Goal: Task Accomplishment & Management: Manage account settings

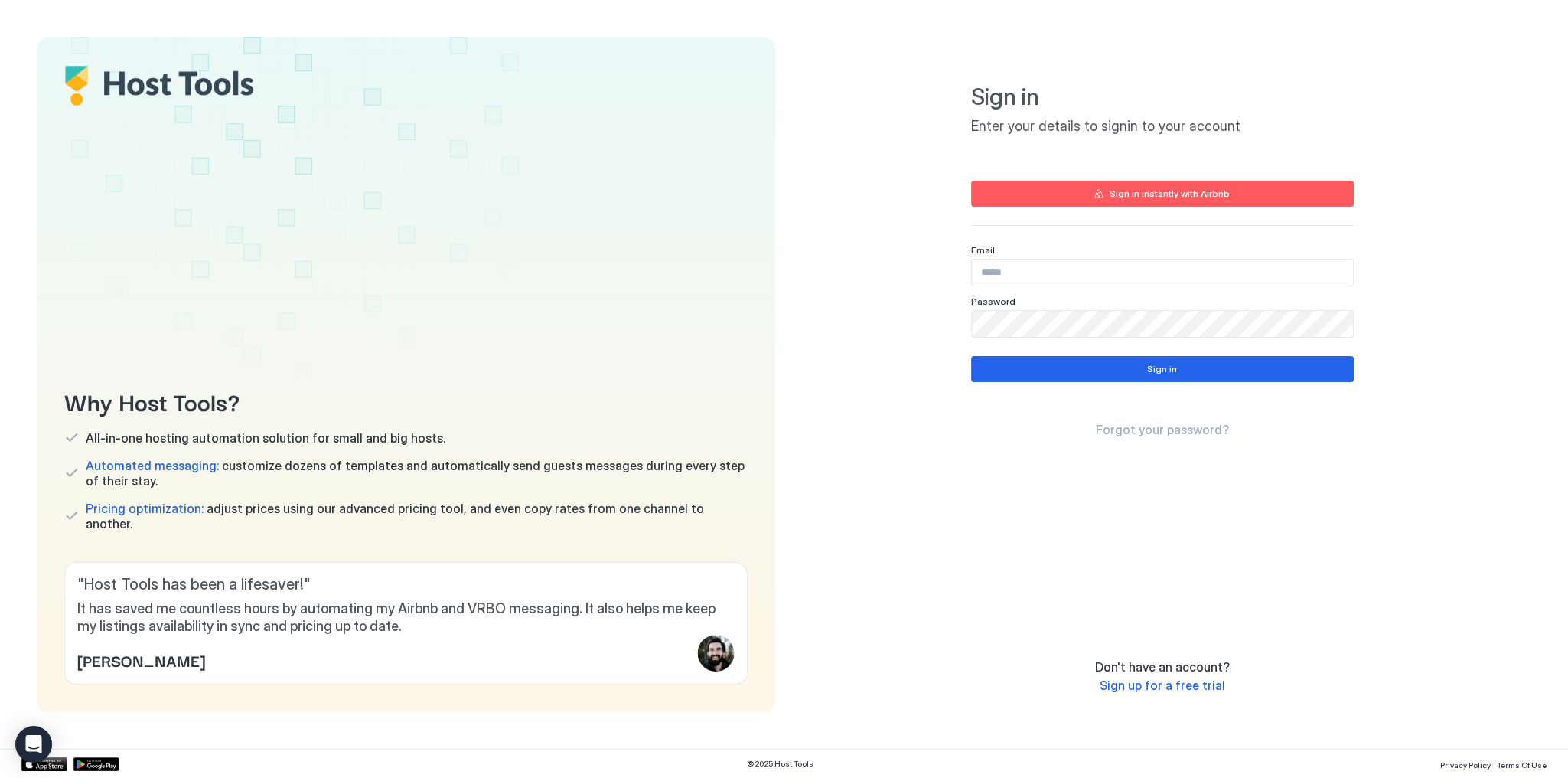
click at [1191, 281] on input "Input Field" at bounding box center [1163, 273] width 382 height 26
paste input "**********"
type input "**********"
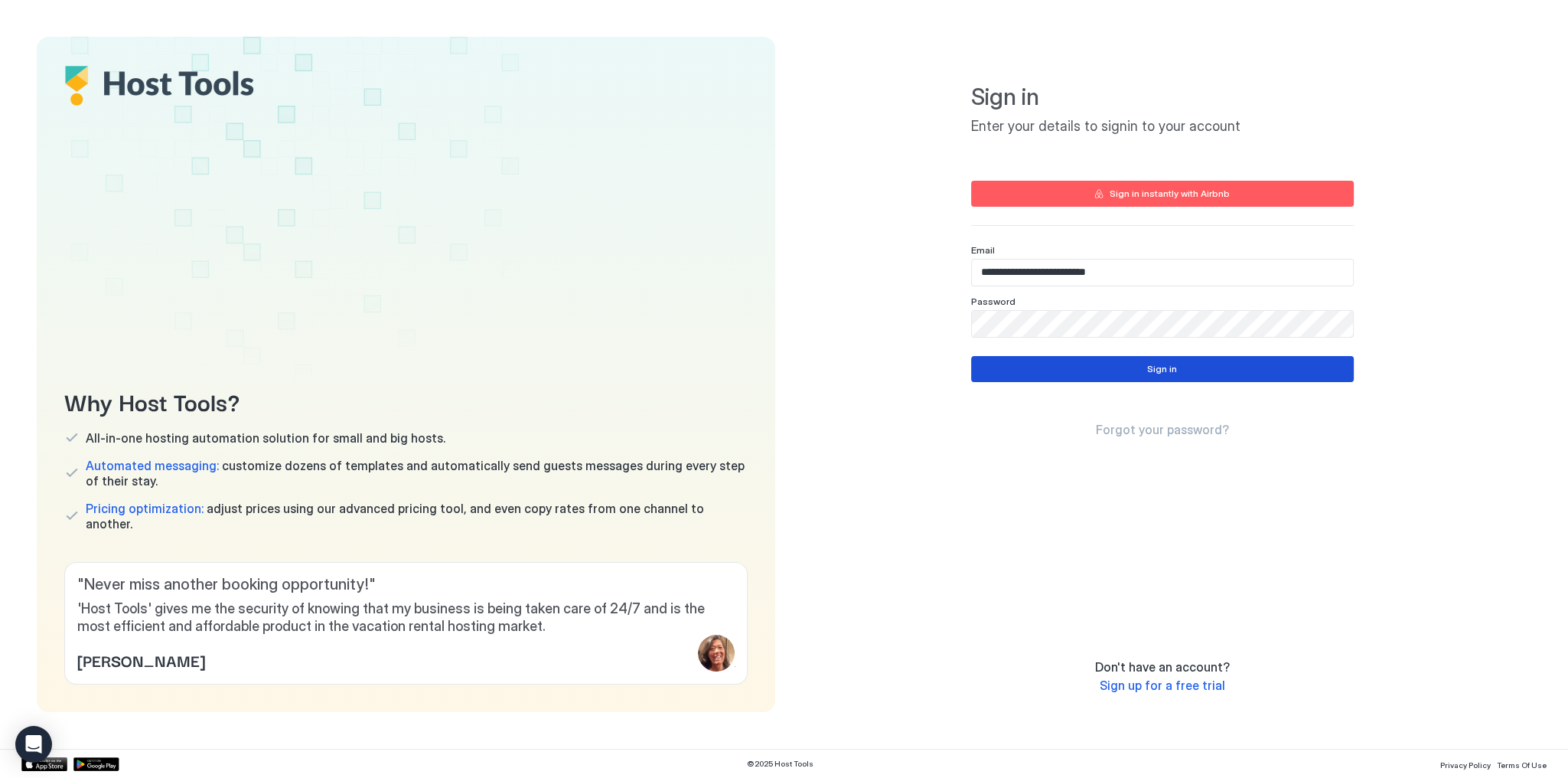
click at [1221, 356] on button "Sign in" at bounding box center [1162, 369] width 383 height 26
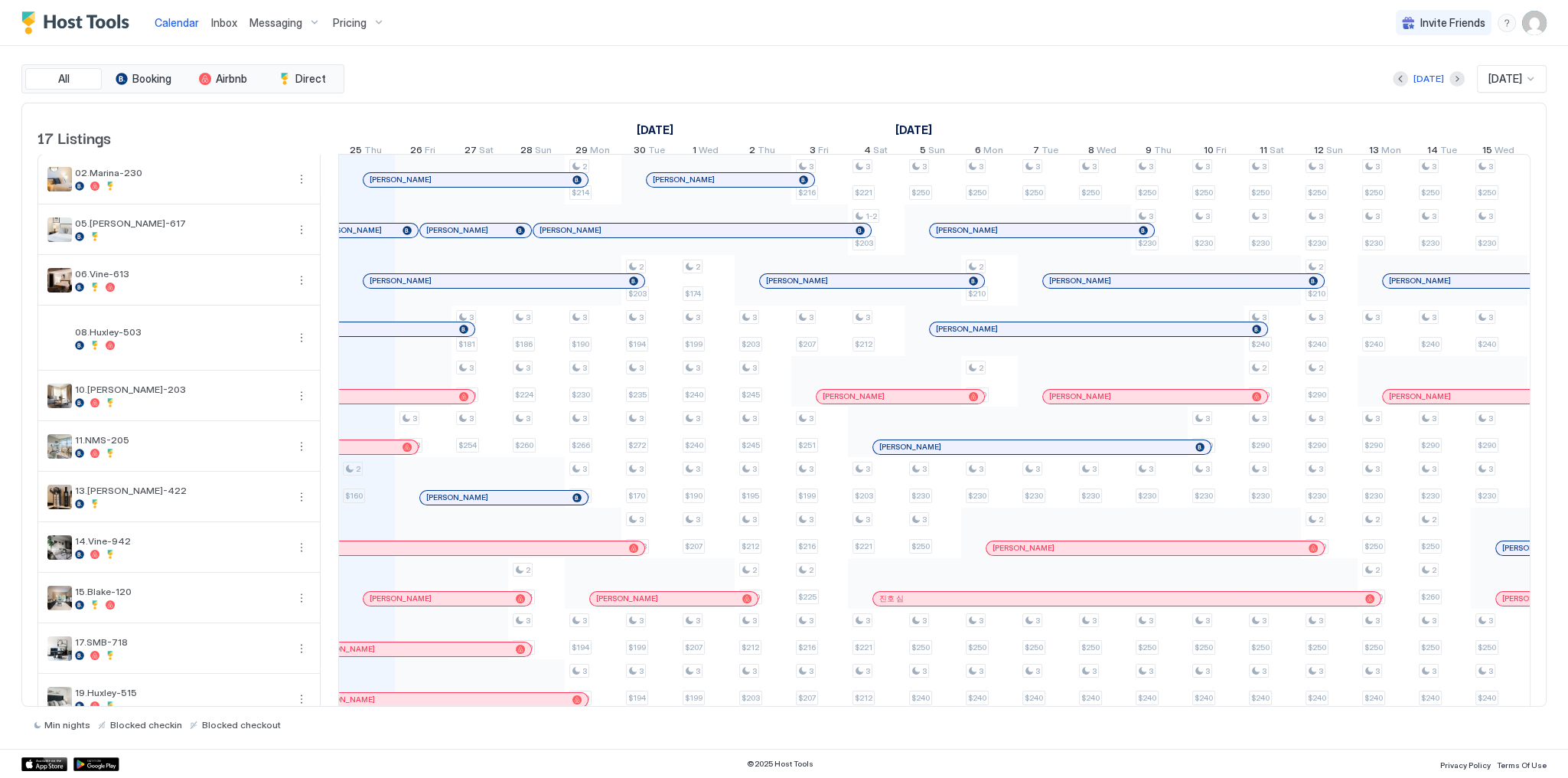
scroll to position [0, 850]
click at [0, 0] on div at bounding box center [0, 0] width 0 height 0
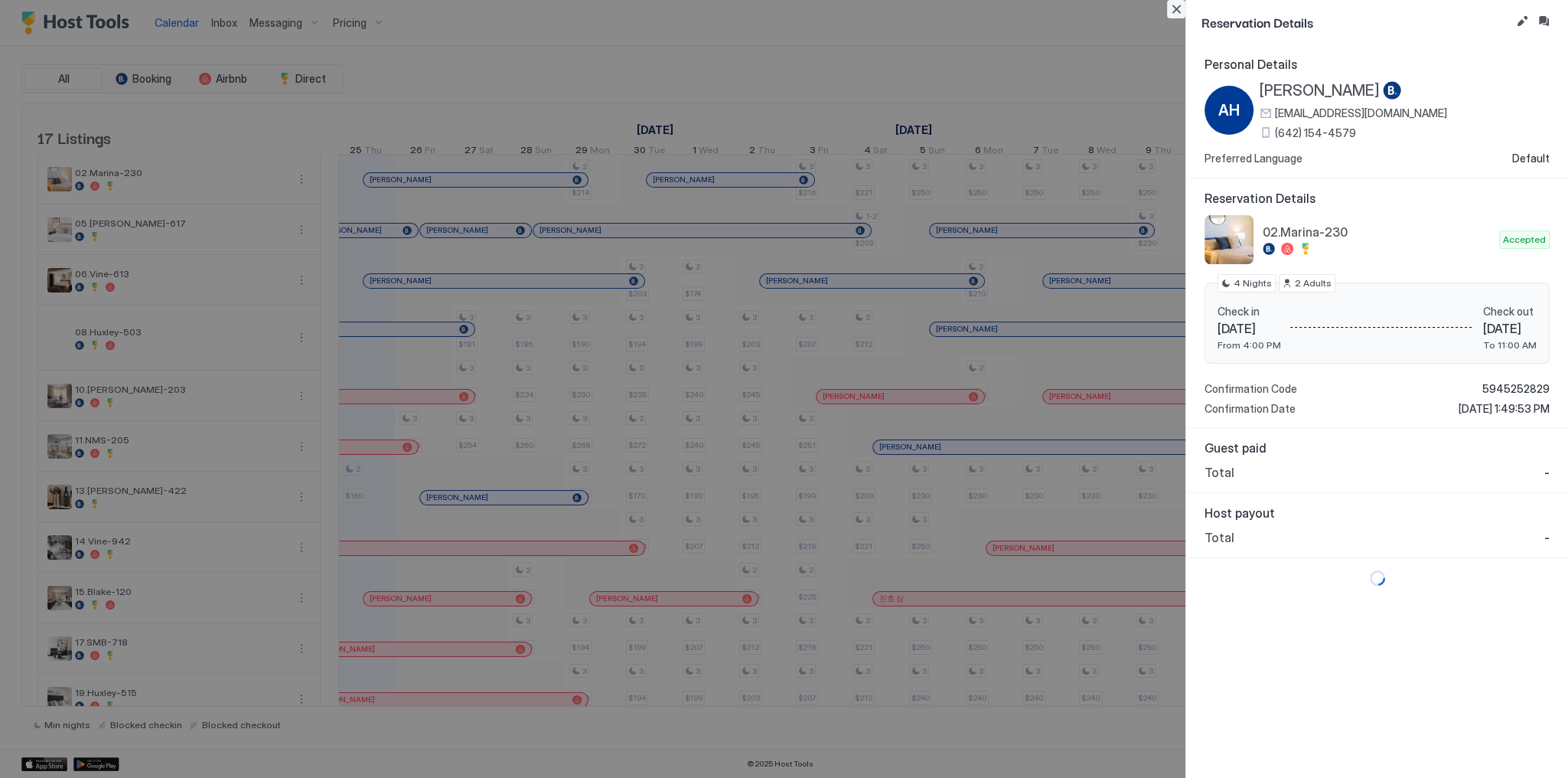
click at [1179, 7] on button "Close" at bounding box center [1176, 9] width 18 height 18
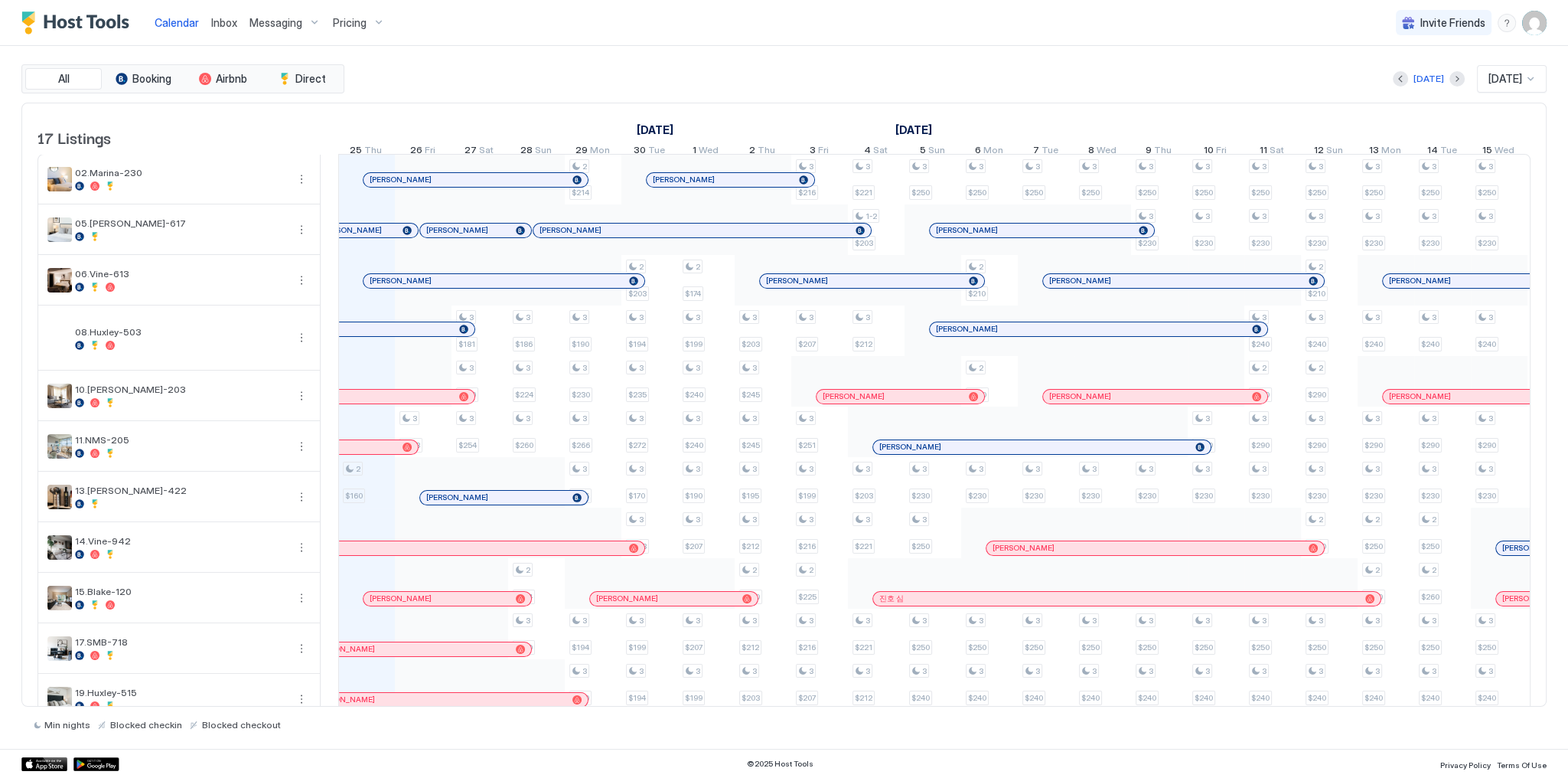
click at [1070, 38] on div "Calendar Inbox Messaging Pricing Invite Friends KS" at bounding box center [784, 23] width 1568 height 46
click at [1543, 21] on img "User profile" at bounding box center [1534, 23] width 25 height 25
click at [1409, 80] on span "Settings" at bounding box center [1396, 86] width 41 height 14
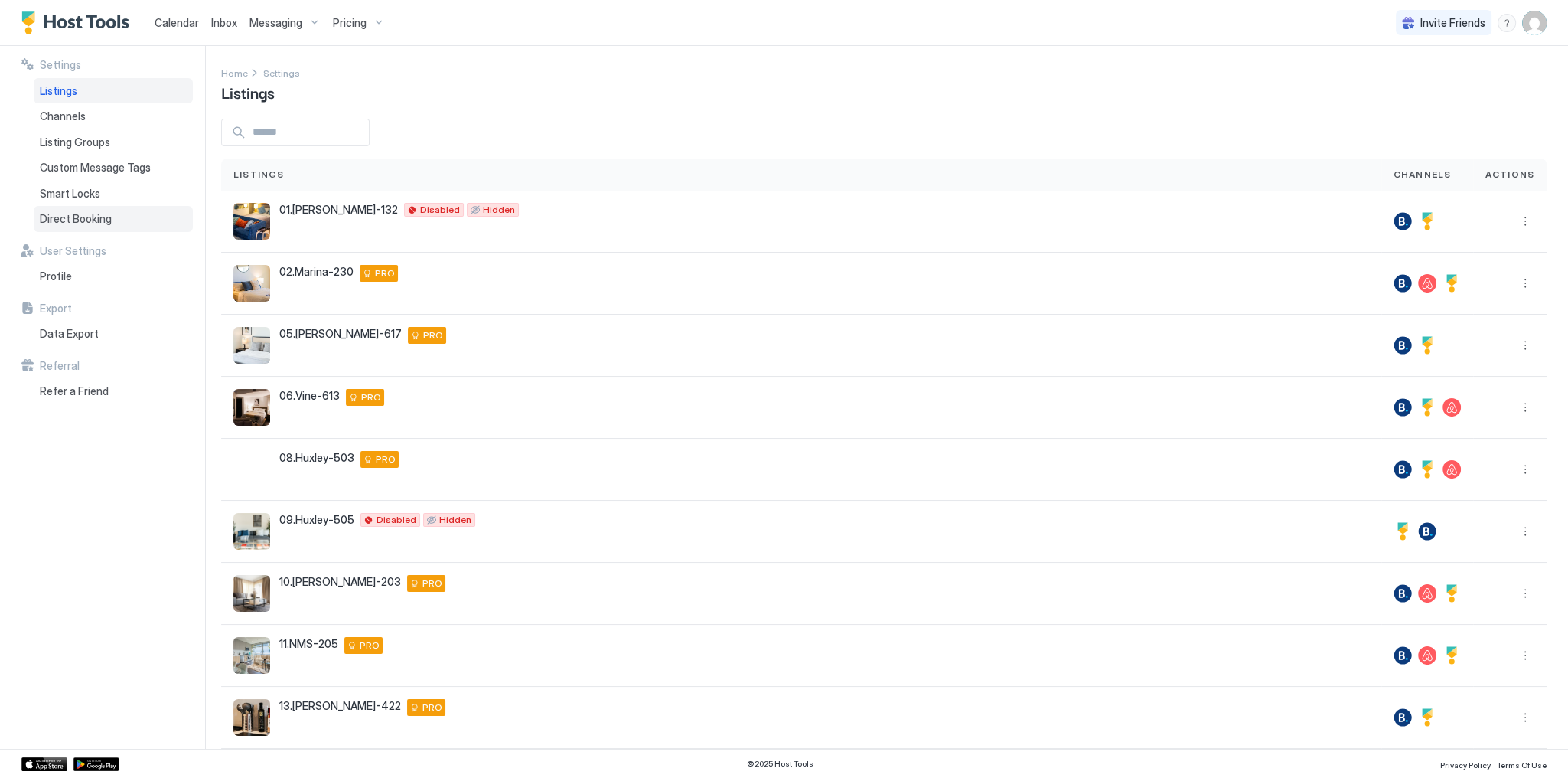
click at [96, 224] on span "Direct Booking" at bounding box center [76, 219] width 72 height 14
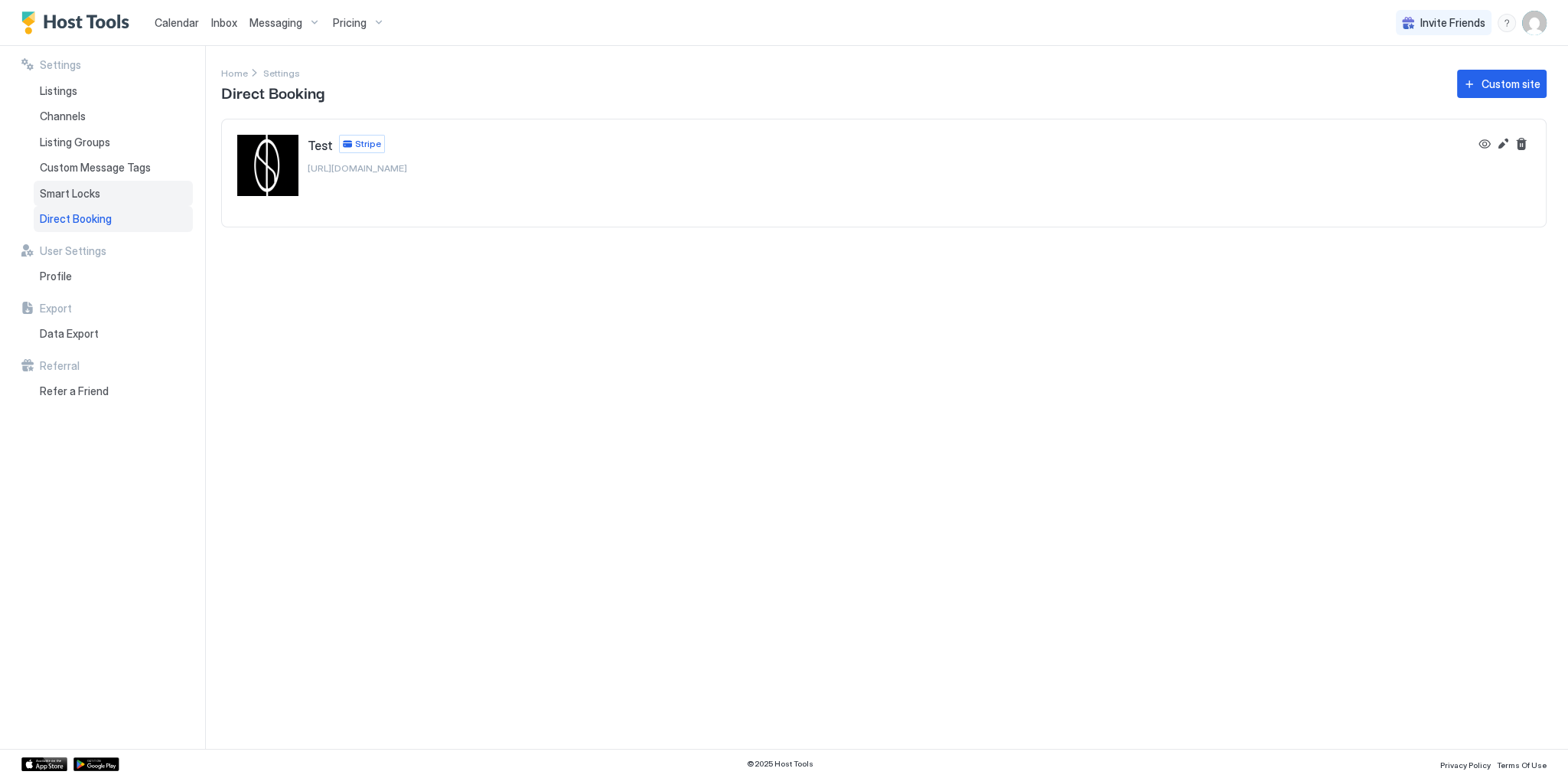
click at [105, 185] on div "Smart Locks" at bounding box center [113, 194] width 159 height 26
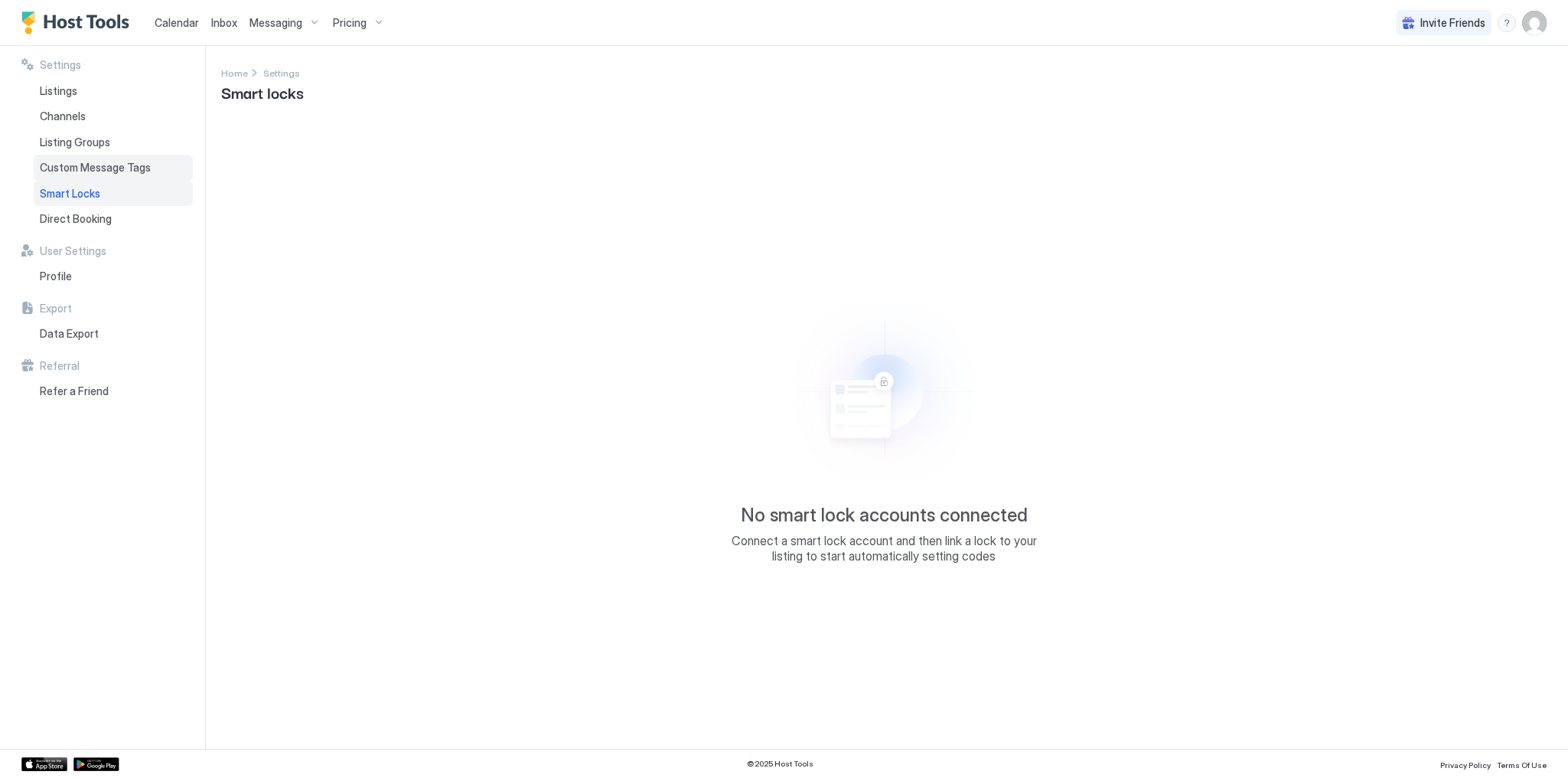
click at [113, 156] on div "Custom Message Tags" at bounding box center [113, 168] width 159 height 26
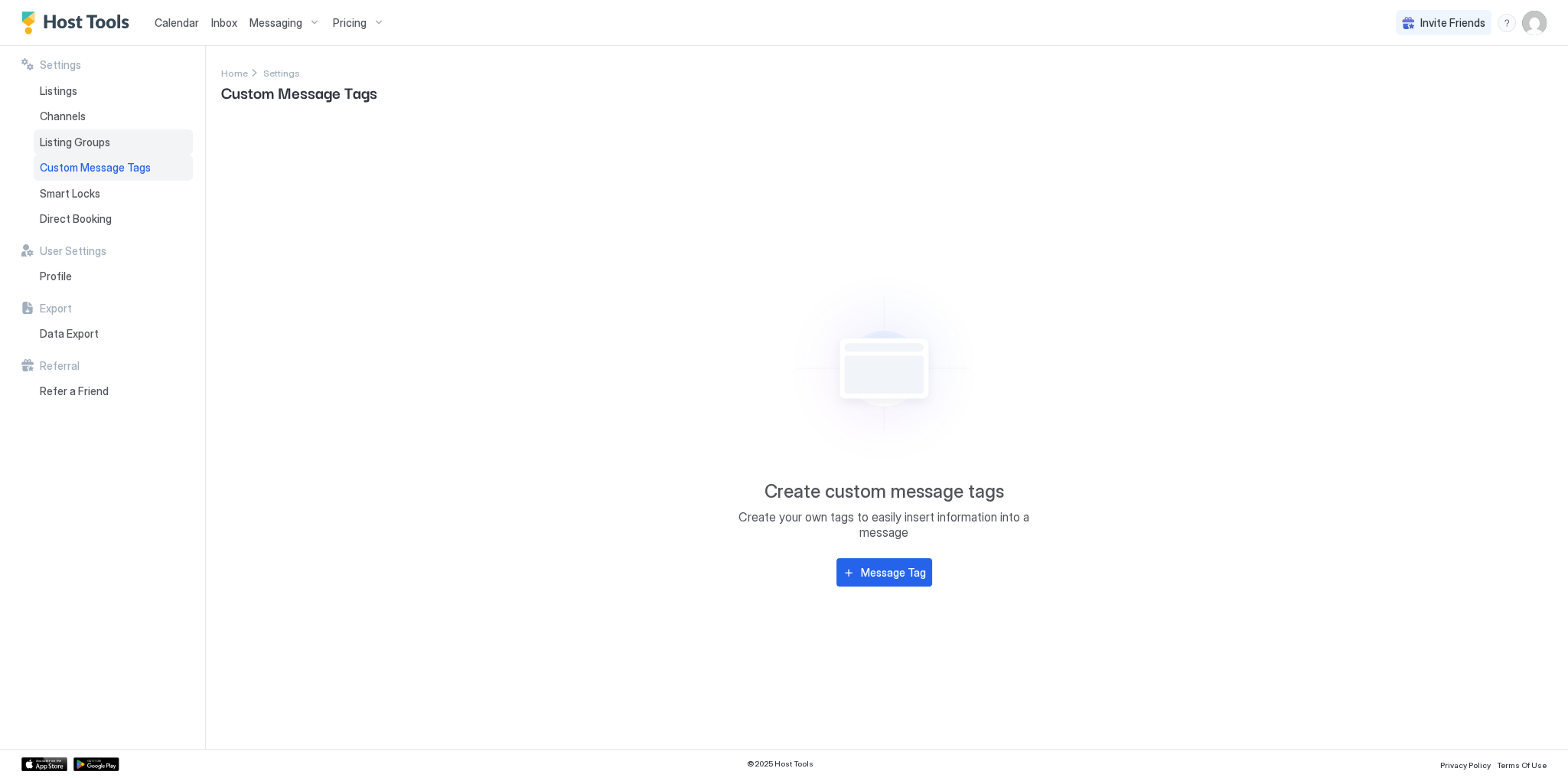
click at [109, 132] on div "Listing Groups" at bounding box center [113, 142] width 159 height 26
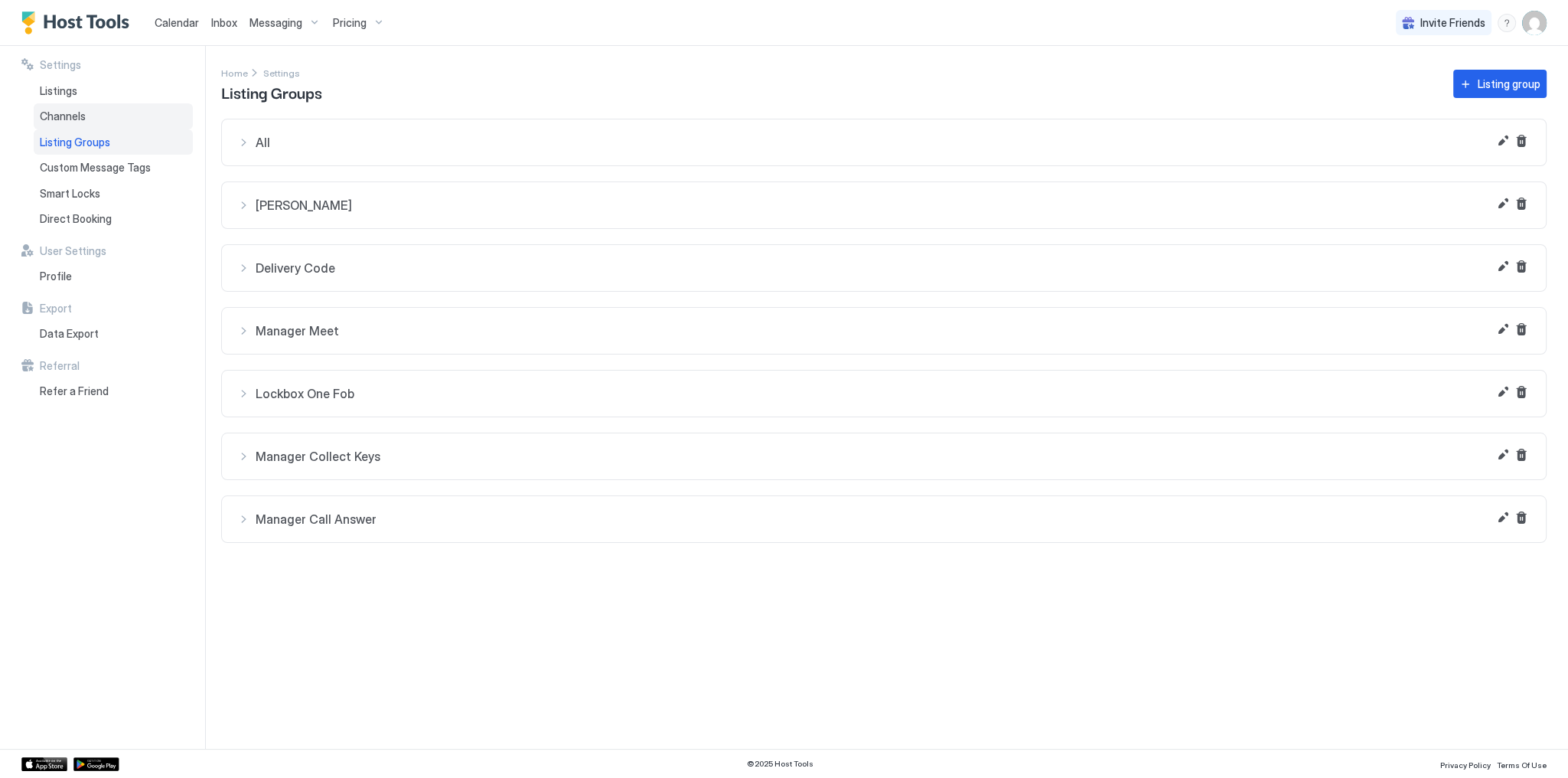
click at [85, 119] on div "Channels" at bounding box center [113, 116] width 159 height 26
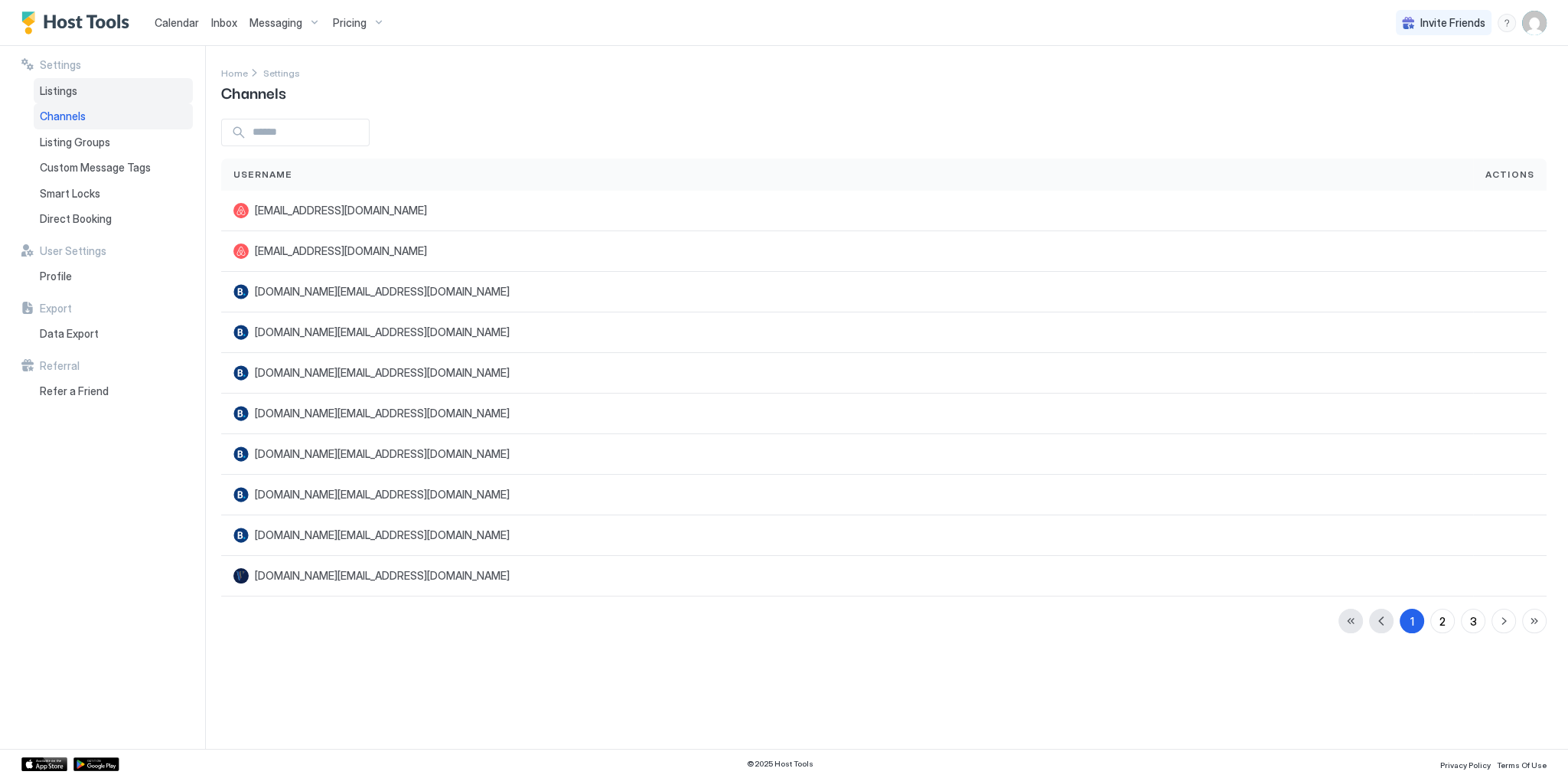
click at [64, 101] on div "Listings" at bounding box center [113, 91] width 159 height 26
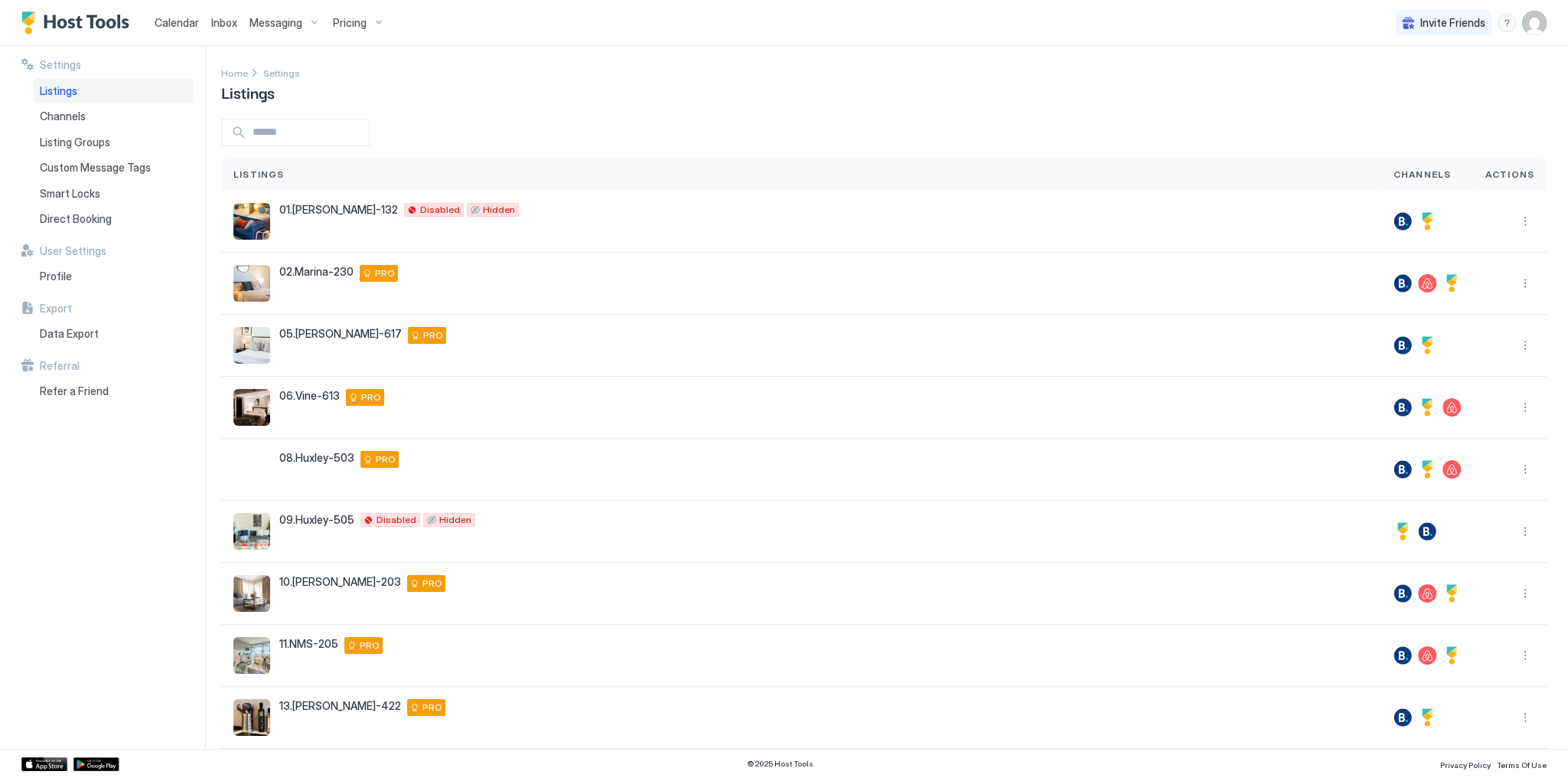
click at [211, 24] on span "Inbox" at bounding box center [224, 22] width 26 height 13
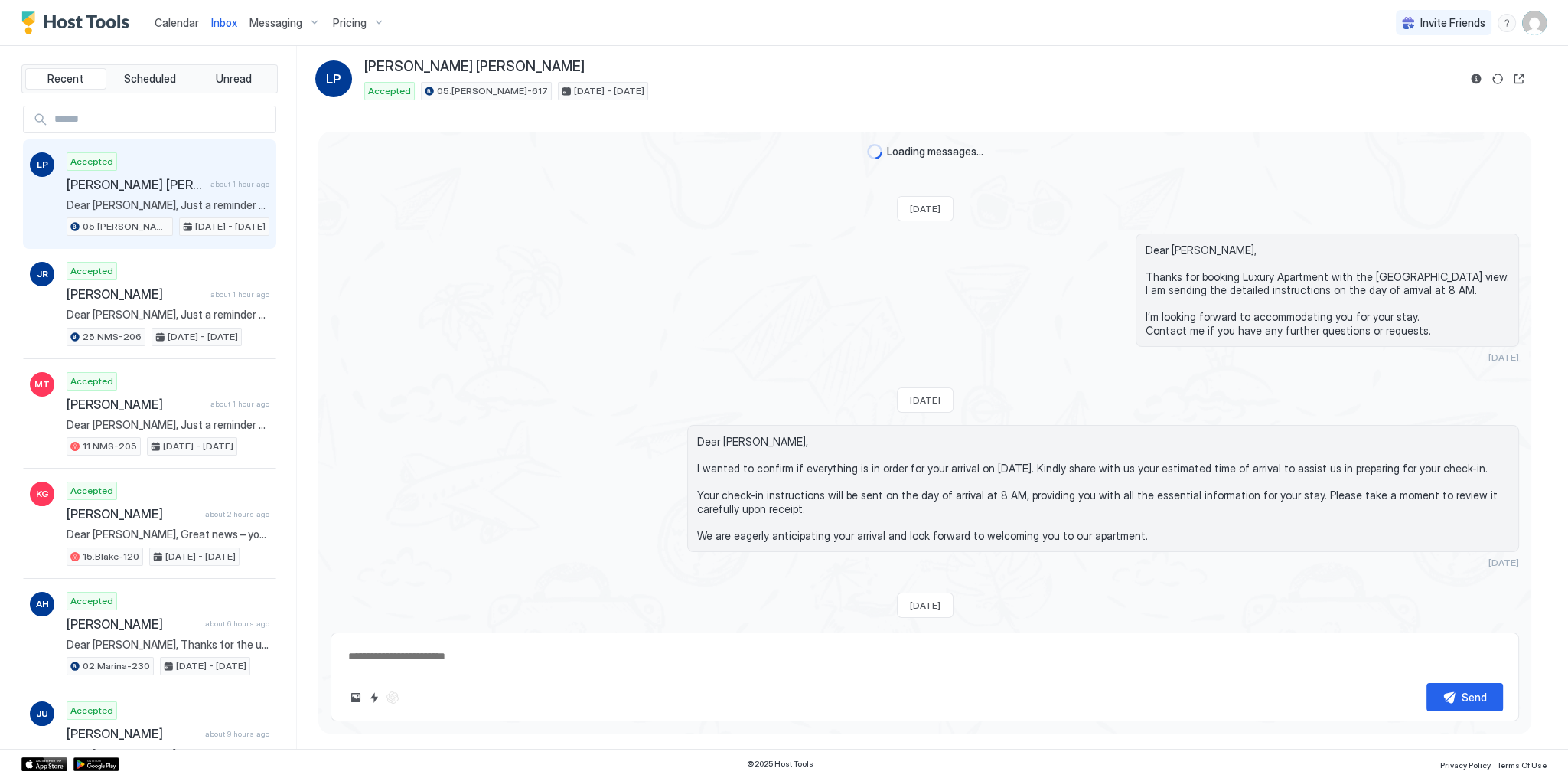
scroll to position [2624, 0]
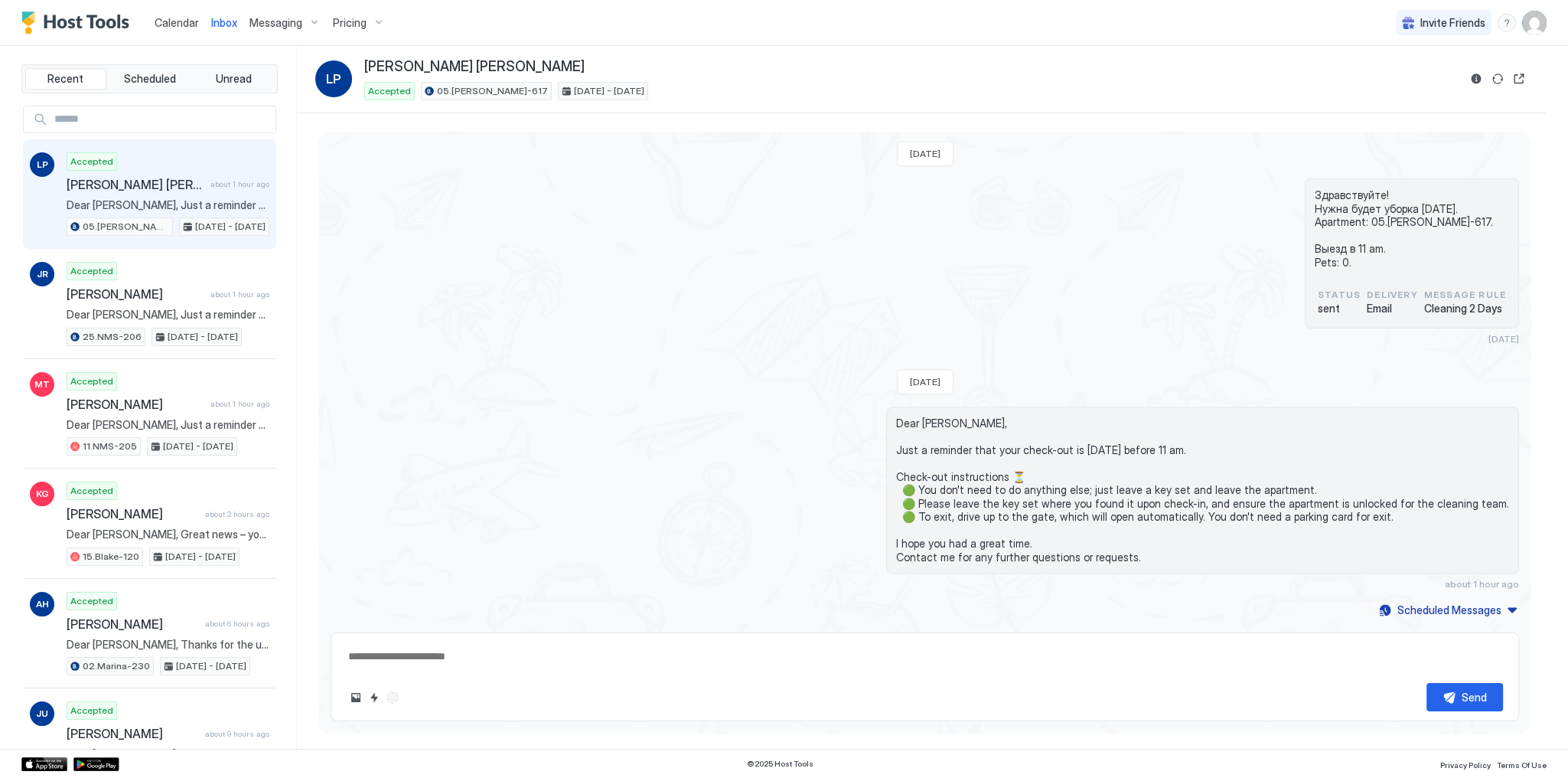
click at [110, 172] on div "Accepted [PERSON_NAME] [PERSON_NAME] about 1 hour ago Dear [PERSON_NAME], Just …" at bounding box center [168, 194] width 203 height 84
click at [1476, 86] on button "Reservation information" at bounding box center [1476, 79] width 18 height 18
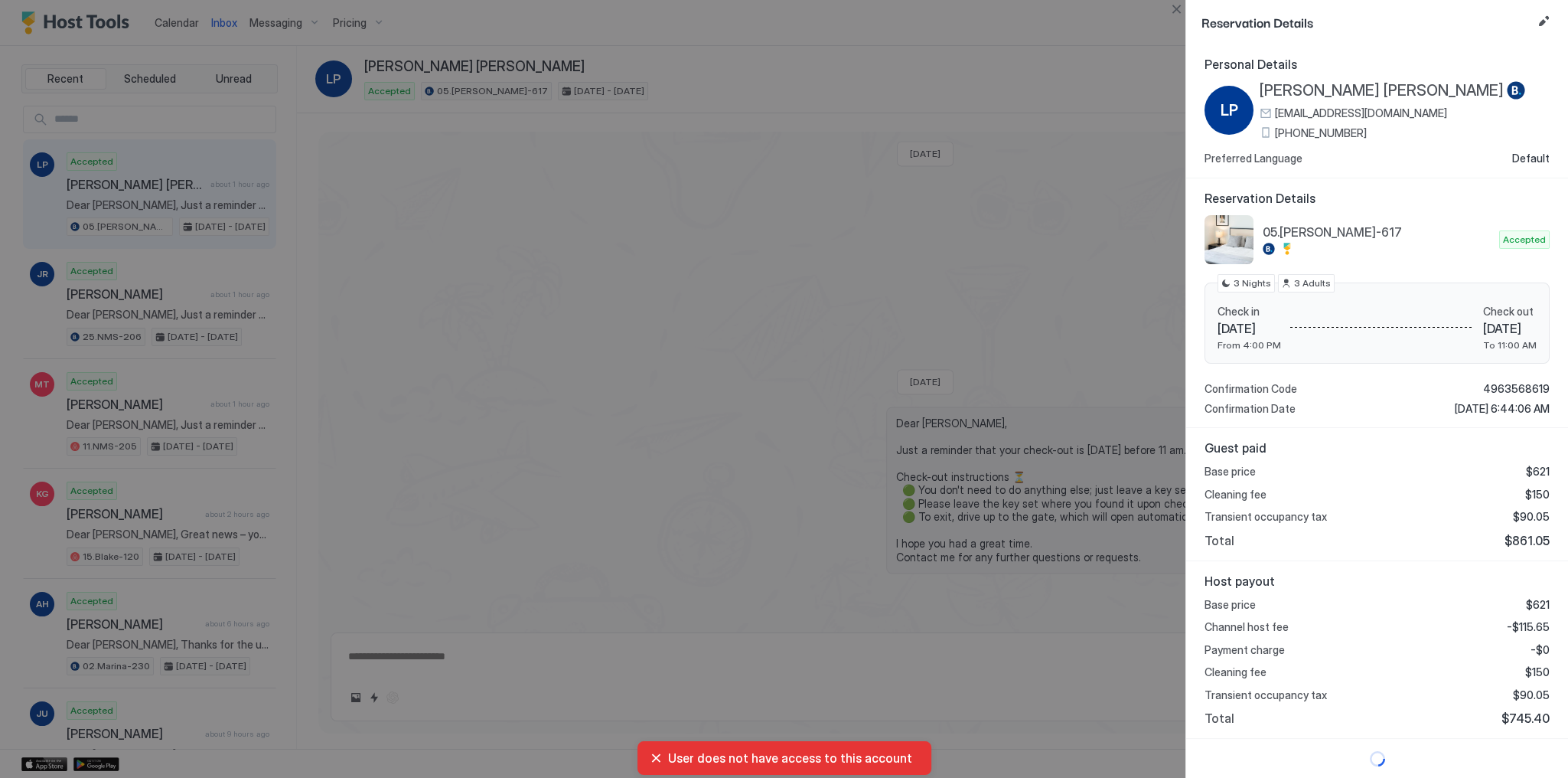
scroll to position [3510, 0]
drag, startPoint x: 954, startPoint y: 349, endPoint x: 966, endPoint y: 349, distance: 12.0
click at [955, 349] on div at bounding box center [784, 389] width 1568 height 778
click at [1368, 392] on div "Confirmation Code 4963568619" at bounding box center [1377, 389] width 346 height 14
click at [1063, 282] on div at bounding box center [784, 389] width 1568 height 778
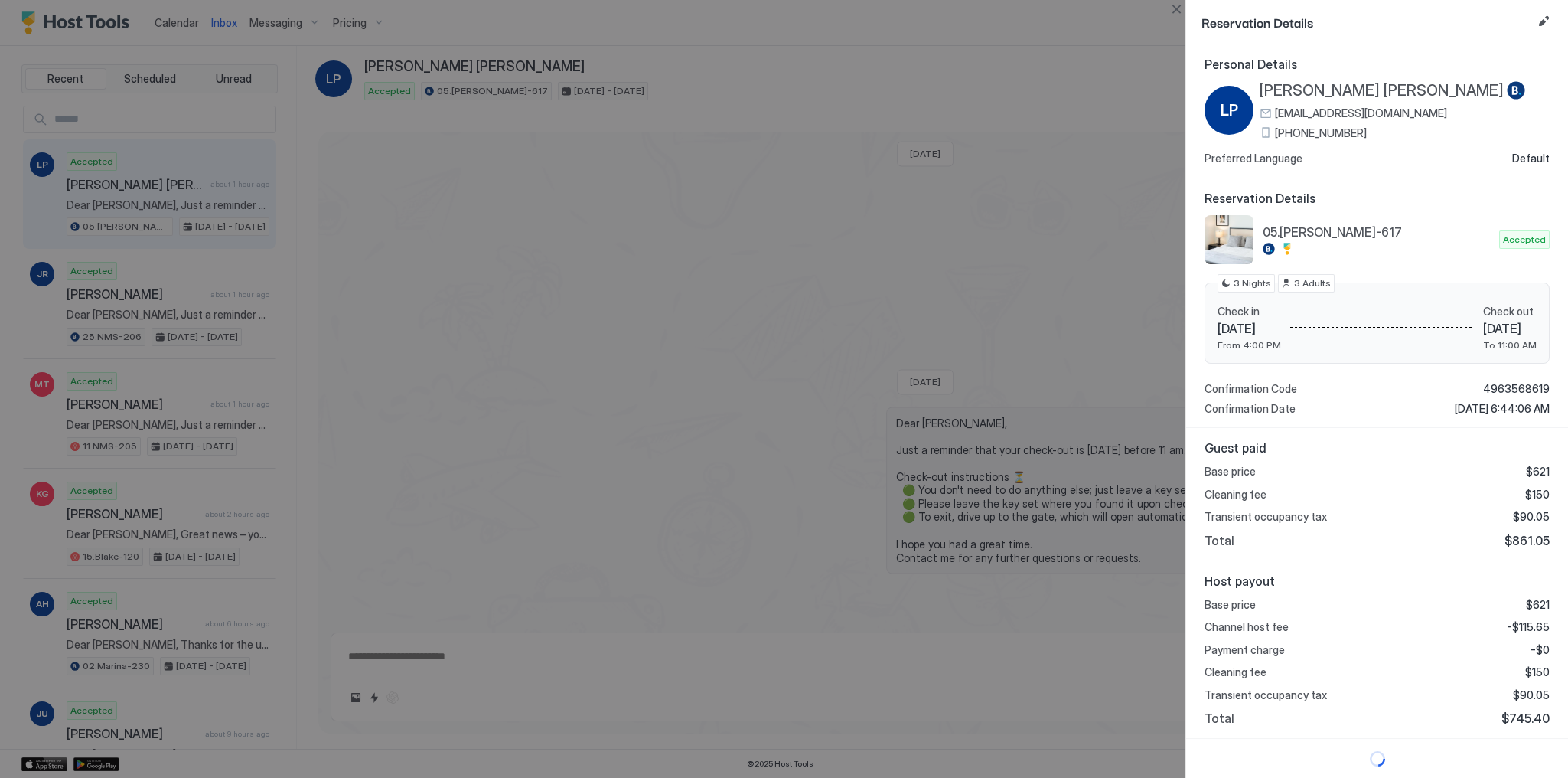
type textarea "*"
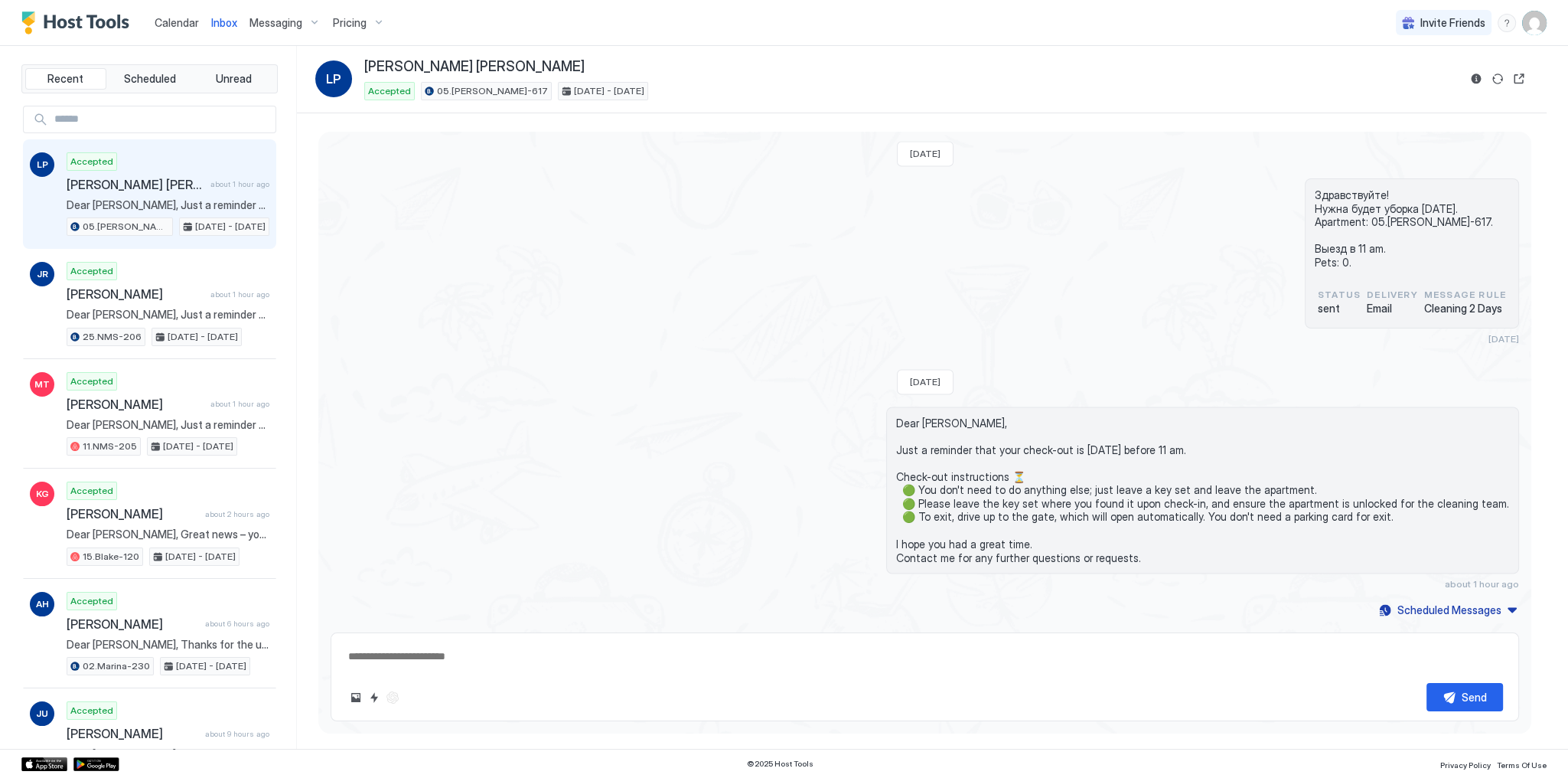
click at [1527, 18] on img "User profile" at bounding box center [1534, 23] width 25 height 25
click at [1372, 102] on div at bounding box center [784, 389] width 1568 height 778
click at [1517, 34] on div "Invite Friends KS" at bounding box center [1471, 22] width 151 height 45
click at [1529, 29] on img "User profile" at bounding box center [1534, 23] width 25 height 25
click at [1397, 80] on span "Settings" at bounding box center [1396, 86] width 41 height 14
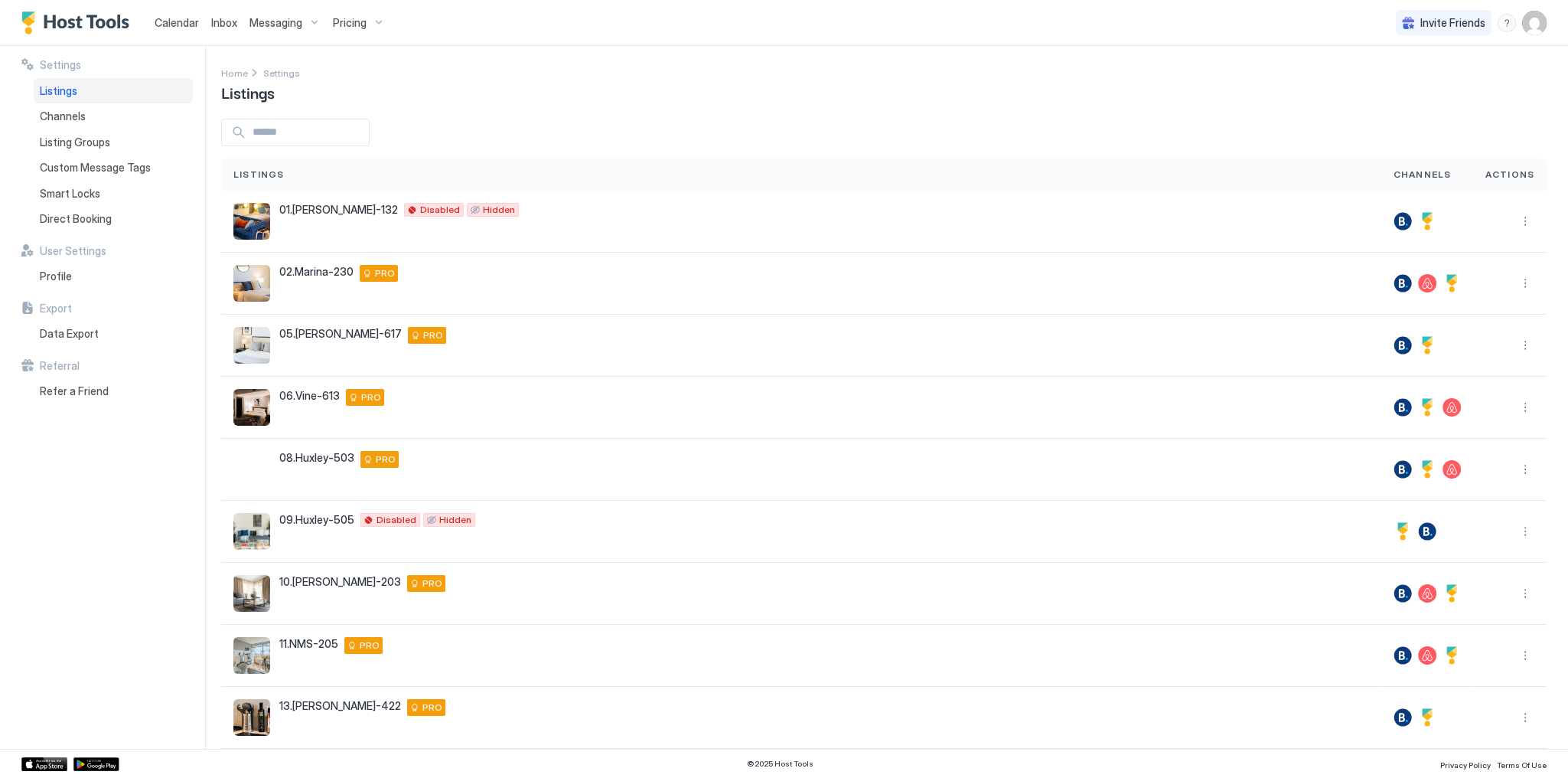
drag, startPoint x: 185, startPoint y: 26, endPoint x: 299, endPoint y: 18, distance: 114.3
click at [185, 26] on span "Calendar" at bounding box center [177, 22] width 44 height 13
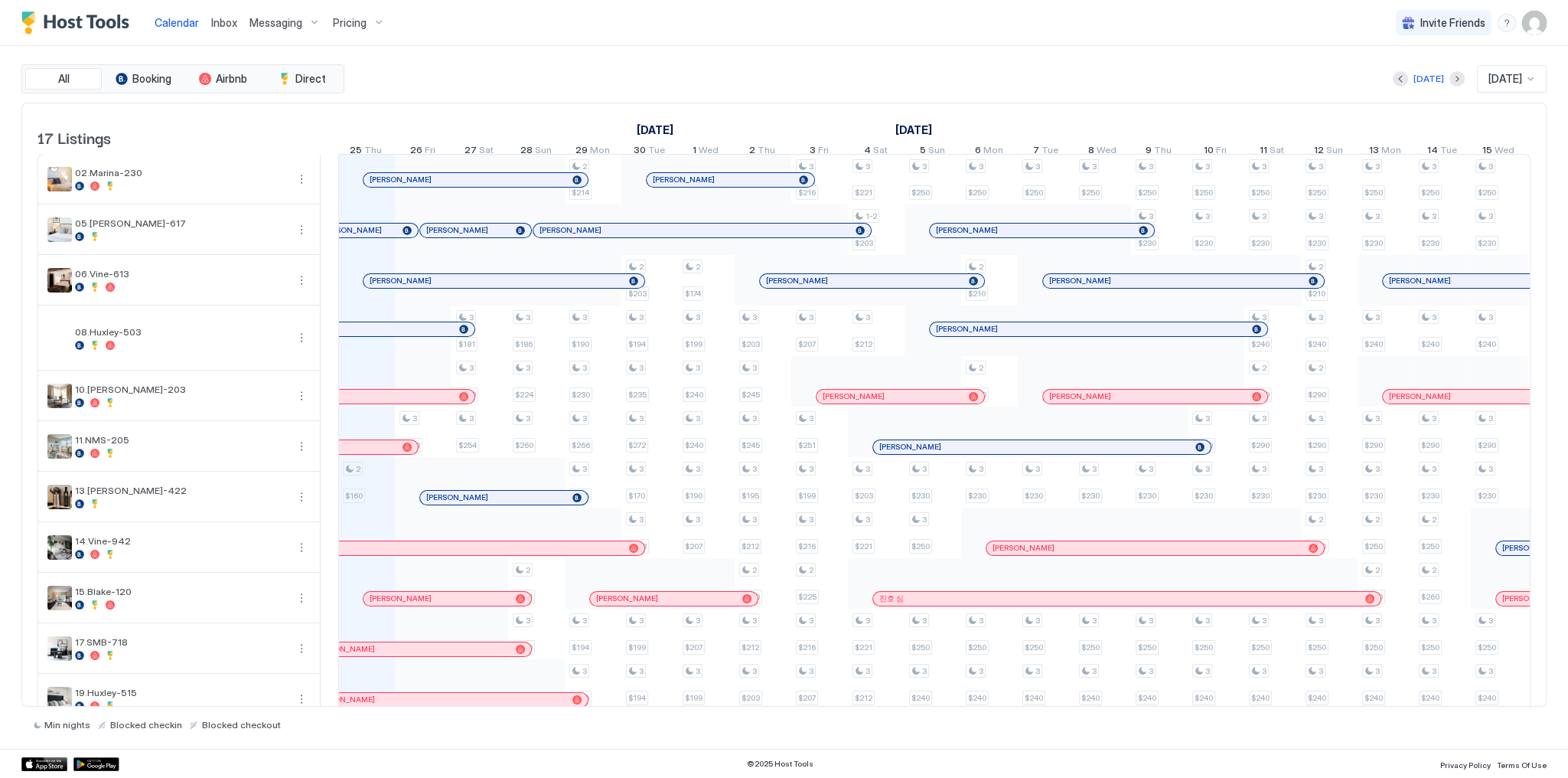
scroll to position [0, 850]
click at [1105, 0] on div "Calendar Inbox Invite Friends KS" at bounding box center [784, 23] width 1568 height 46
click at [838, 34] on div "Calendar Inbox Invite Friends KS" at bounding box center [784, 23] width 1568 height 46
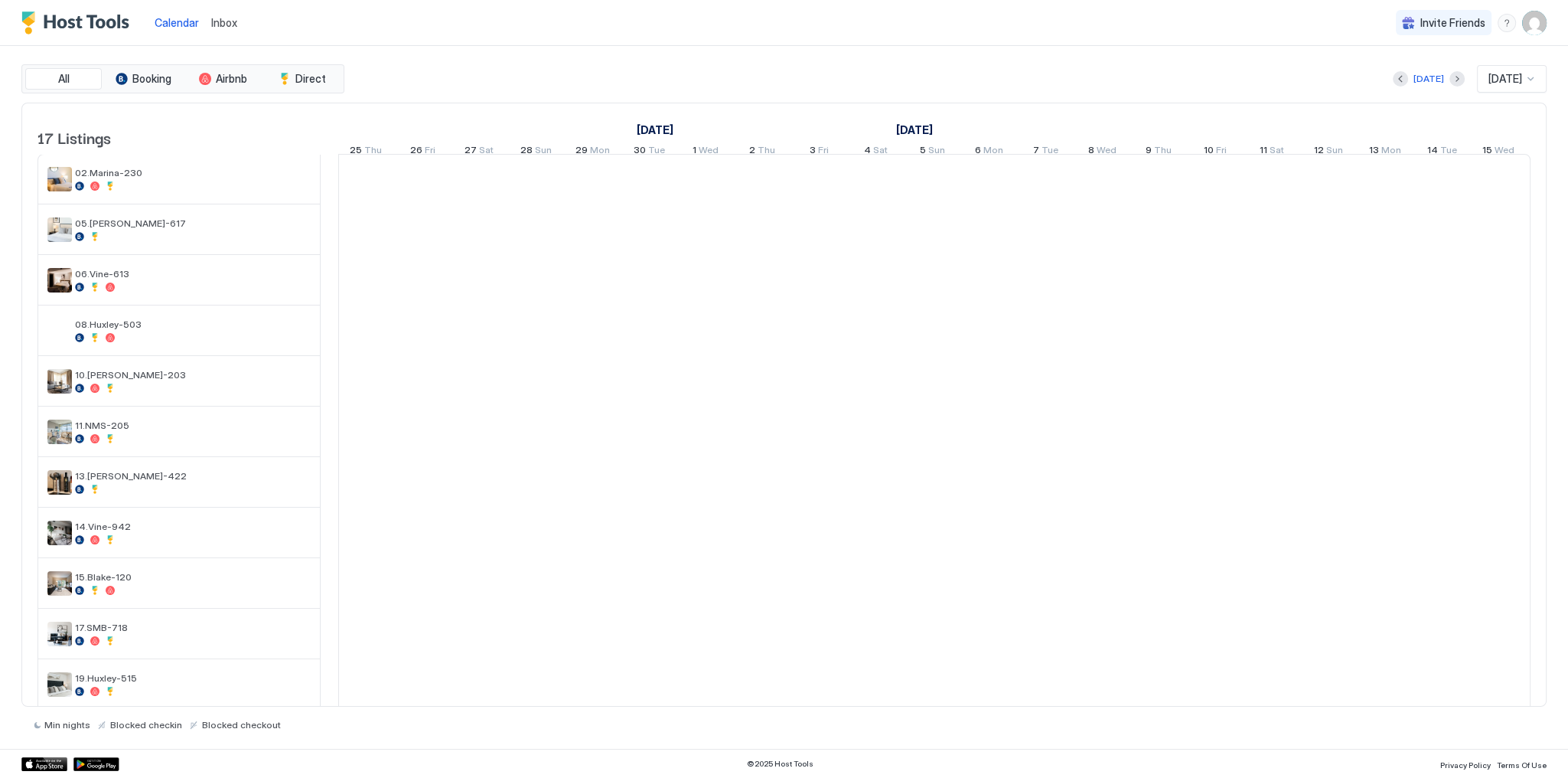
scroll to position [0, 850]
